Goal: Information Seeking & Learning: Check status

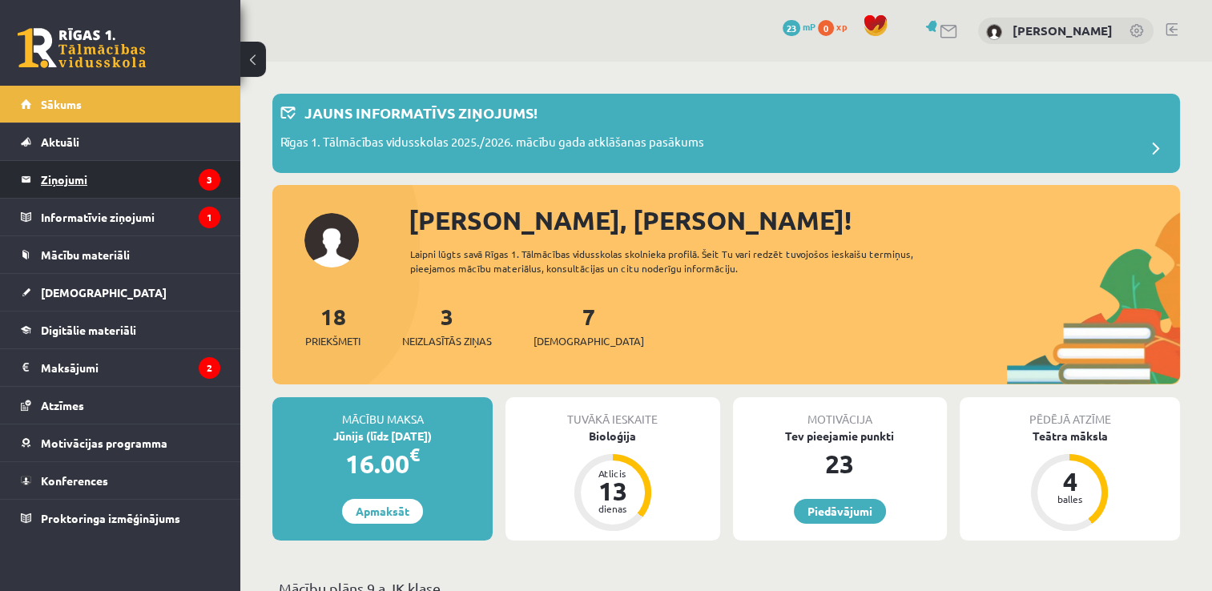
click at [131, 178] on legend "Ziņojumi 3" at bounding box center [130, 179] width 179 height 37
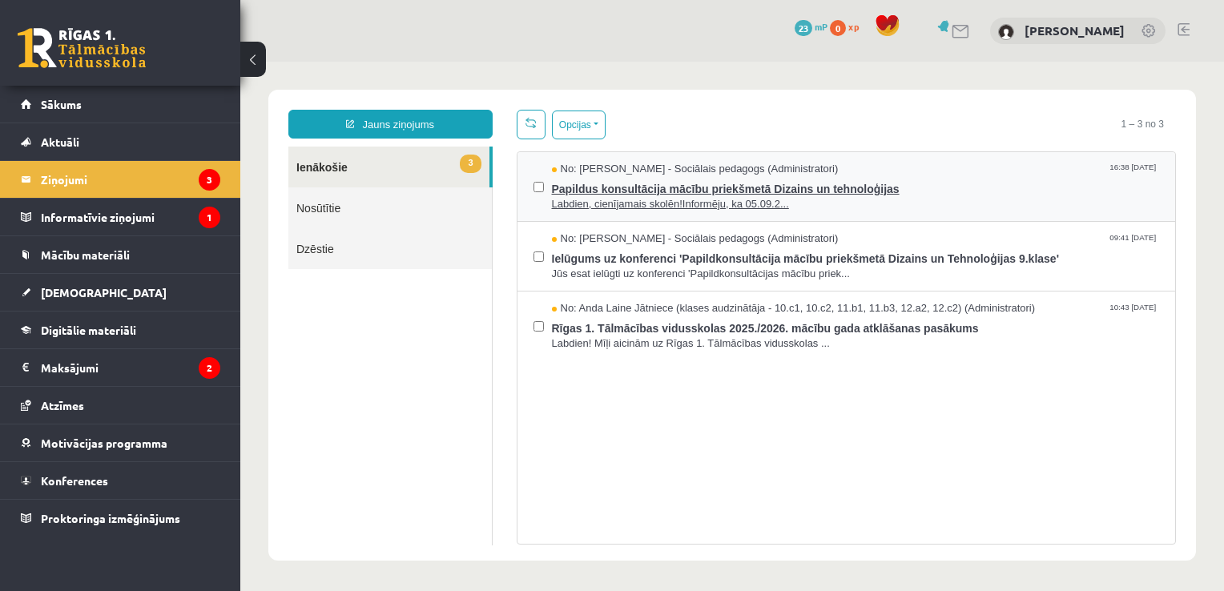
click at [716, 197] on span "Labdien, cienījamais skolēn!Informēju, ka 05.09.2..." at bounding box center [856, 204] width 608 height 15
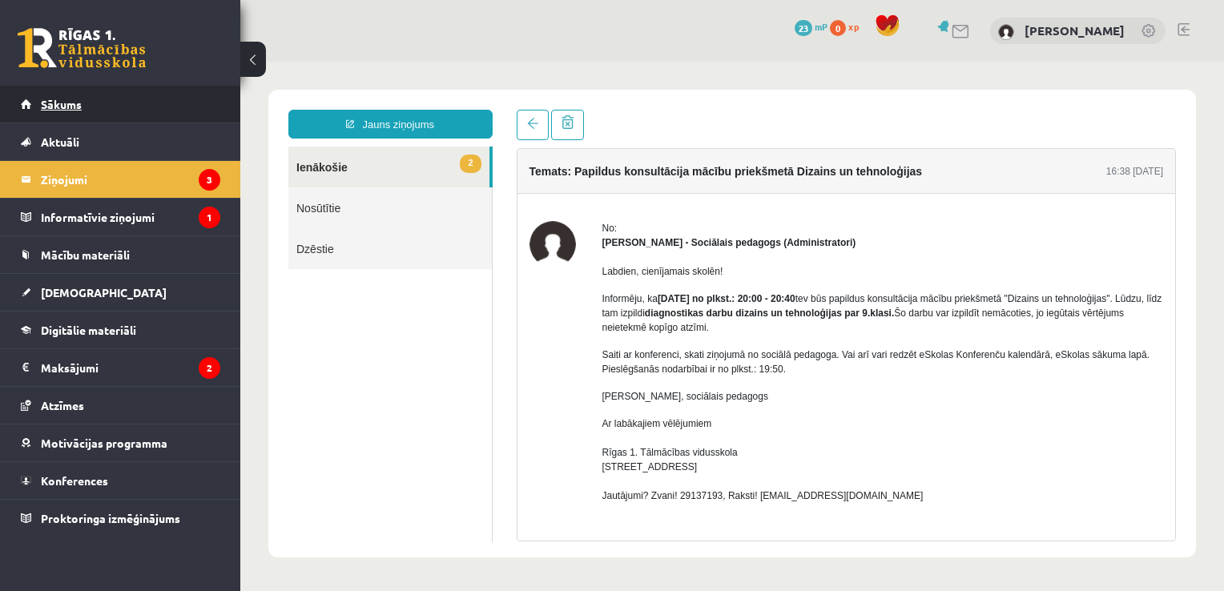
click at [185, 119] on link "Sākums" at bounding box center [120, 104] width 199 height 37
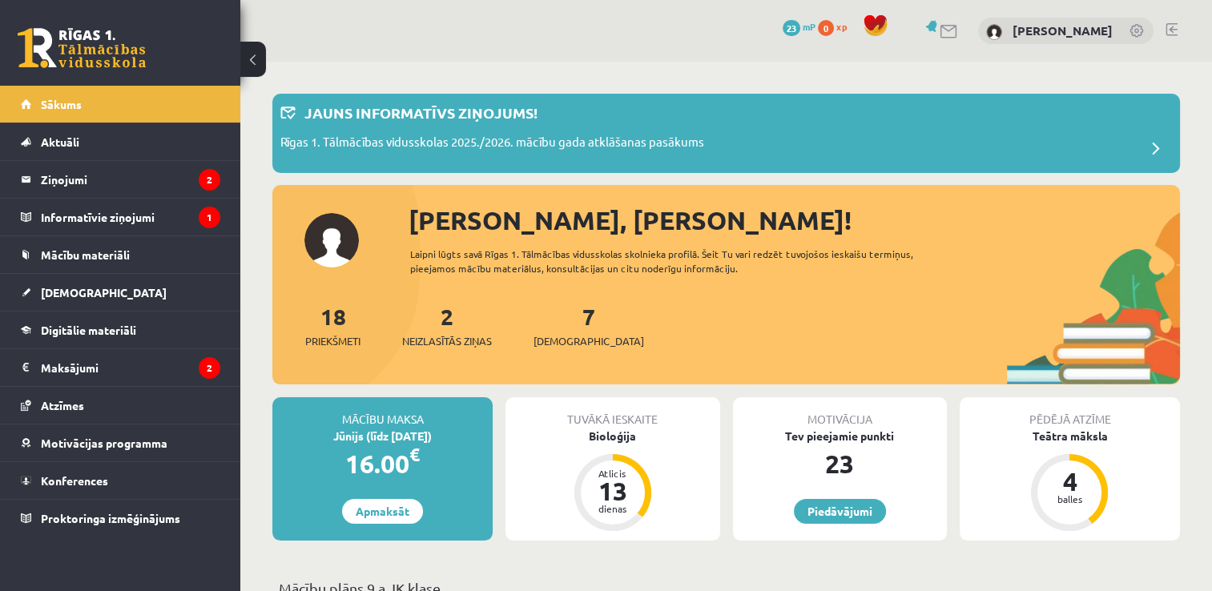
click at [564, 309] on link "7 Ieskaites" at bounding box center [589, 325] width 111 height 47
